Goal: Information Seeking & Learning: Learn about a topic

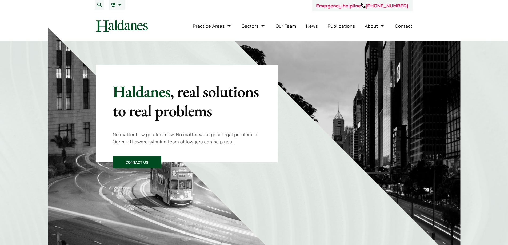
click at [283, 25] on link "Our Team" at bounding box center [286, 26] width 21 height 6
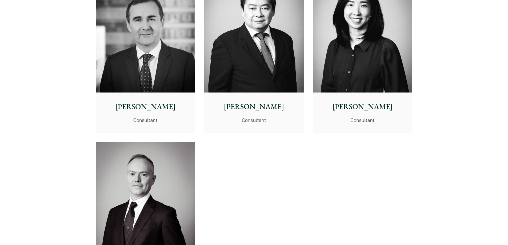
scroll to position [2682, 0]
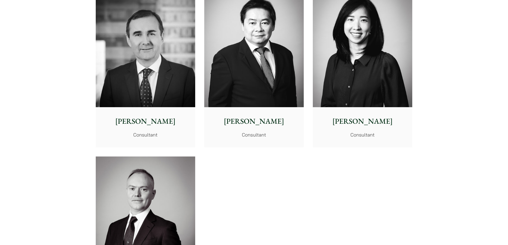
click at [363, 125] on p "Emma Fok" at bounding box center [362, 121] width 91 height 11
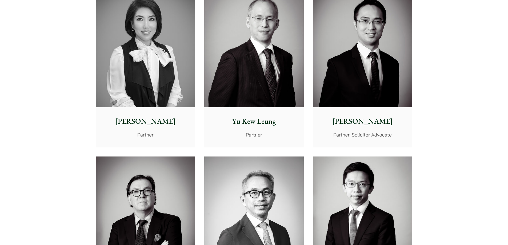
scroll to position [582, 0]
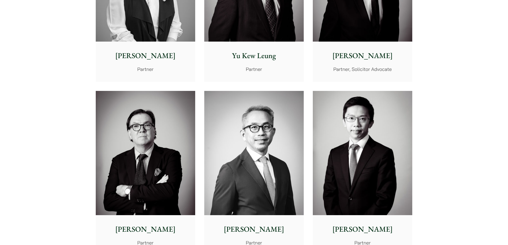
click at [367, 58] on p "Nathan Wong" at bounding box center [362, 55] width 91 height 11
click at [257, 60] on p "Yu Kew Leung" at bounding box center [254, 55] width 91 height 11
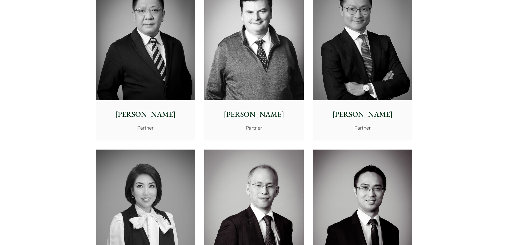
scroll to position [313, 0]
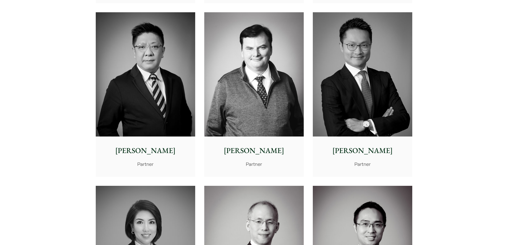
click at [169, 97] on img at bounding box center [146, 74] width 100 height 125
click at [254, 89] on img at bounding box center [254, 74] width 100 height 125
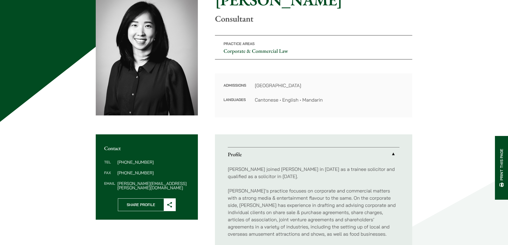
scroll to position [81, 0]
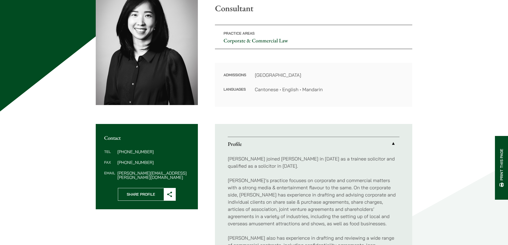
drag, startPoint x: 508, startPoint y: 71, endPoint x: 512, endPoint y: 94, distance: 23.3
click at [508, 94] on html "Skip to content Emergency helpline +852 9763 5524 Practice Areas Antitrust and …" at bounding box center [254, 246] width 508 height 655
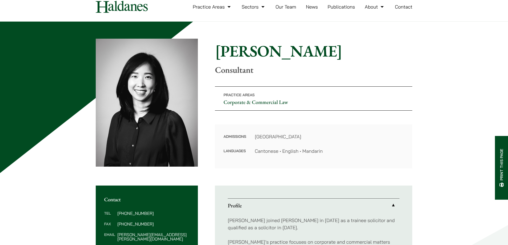
scroll to position [13, 0]
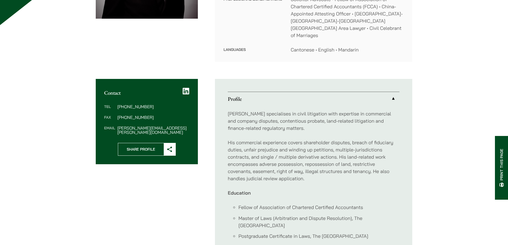
scroll to position [184, 0]
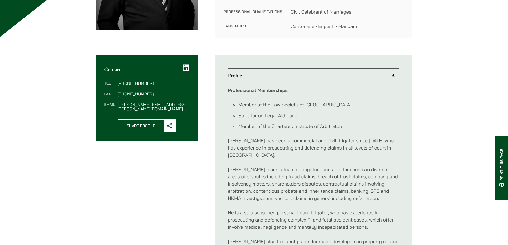
scroll to position [183, 0]
